Goal: Information Seeking & Learning: Learn about a topic

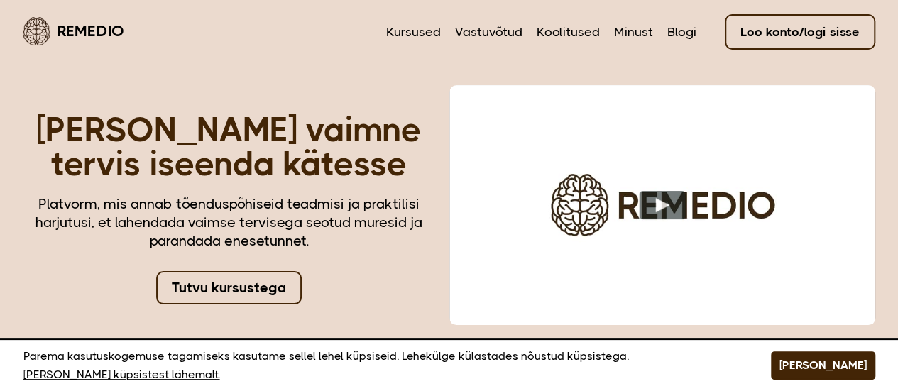
click at [248, 286] on link "Tutvu kursustega" at bounding box center [229, 287] width 146 height 33
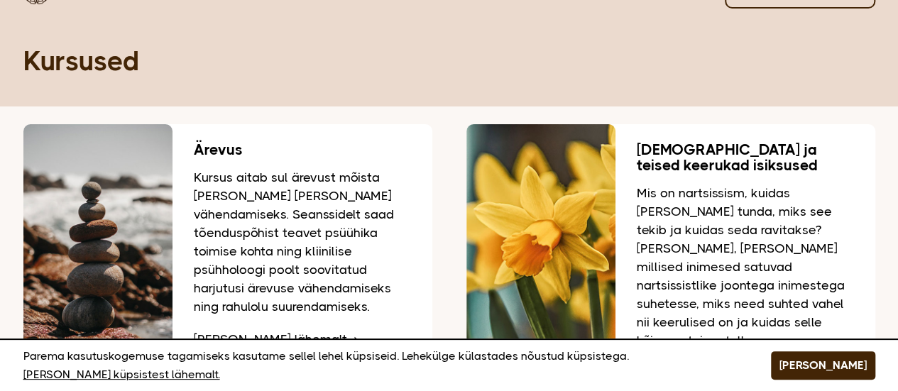
scroll to position [31, 0]
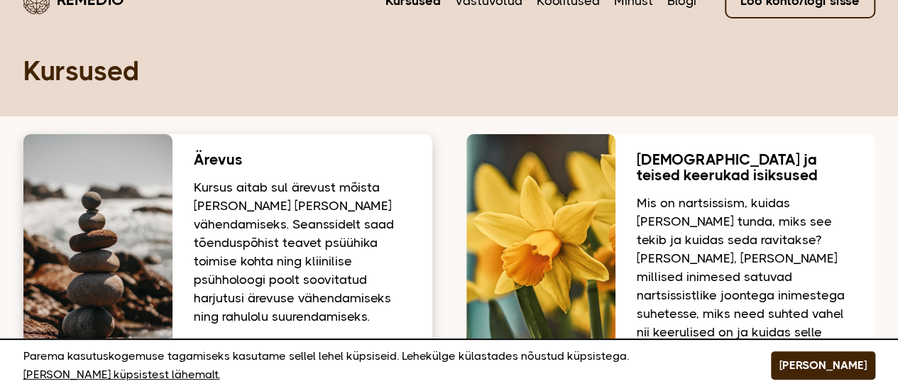
click at [237, 161] on h3 "Ärevus" at bounding box center [302, 160] width 217 height 16
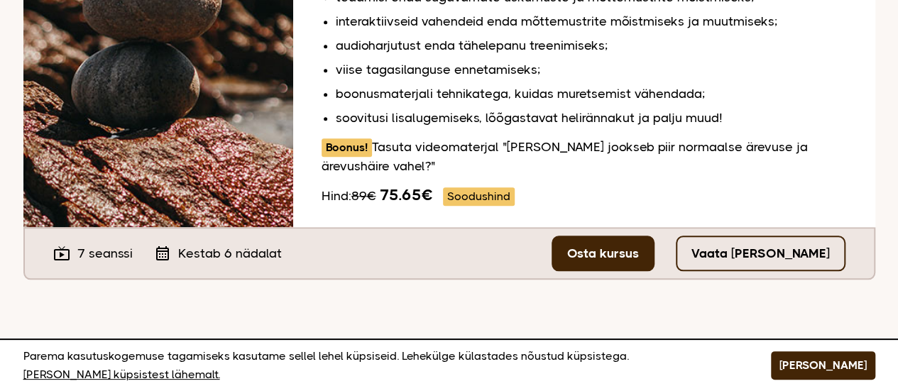
scroll to position [639, 0]
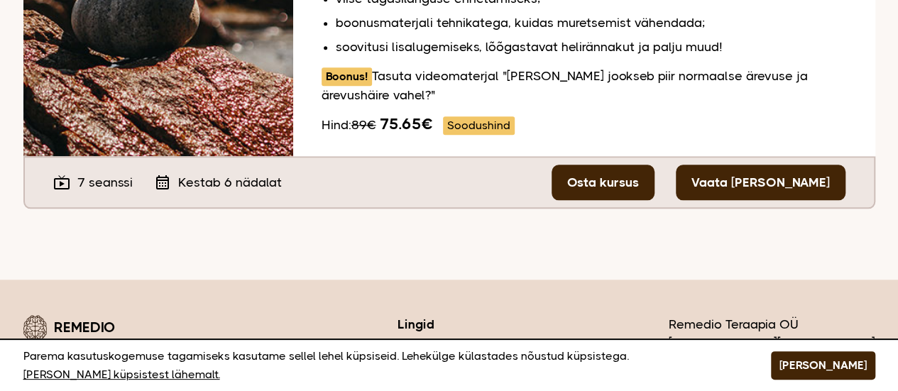
click at [790, 182] on link "Vaata tasuta seanssi" at bounding box center [761, 182] width 170 height 35
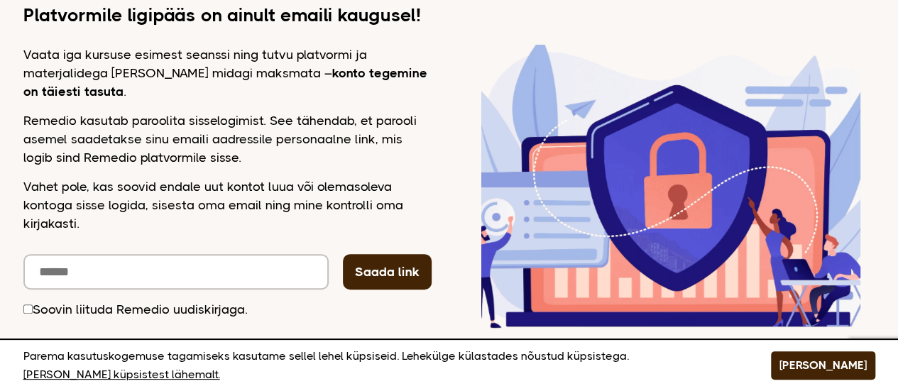
scroll to position [336, 0]
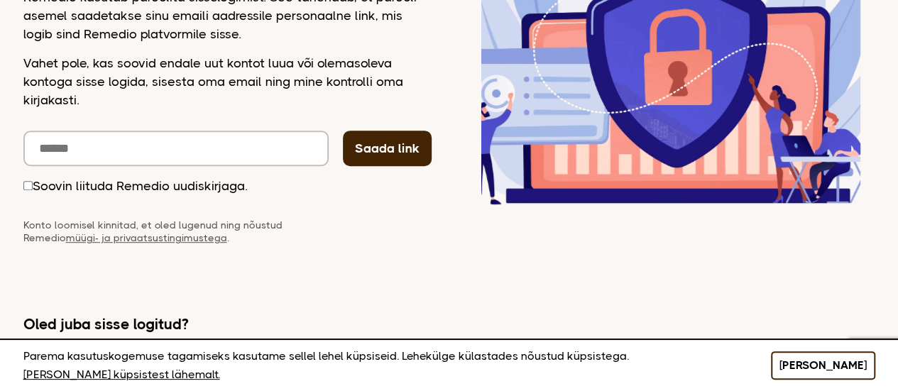
click at [833, 373] on button "[PERSON_NAME]" at bounding box center [823, 365] width 104 height 28
